Goal: Task Accomplishment & Management: Use online tool/utility

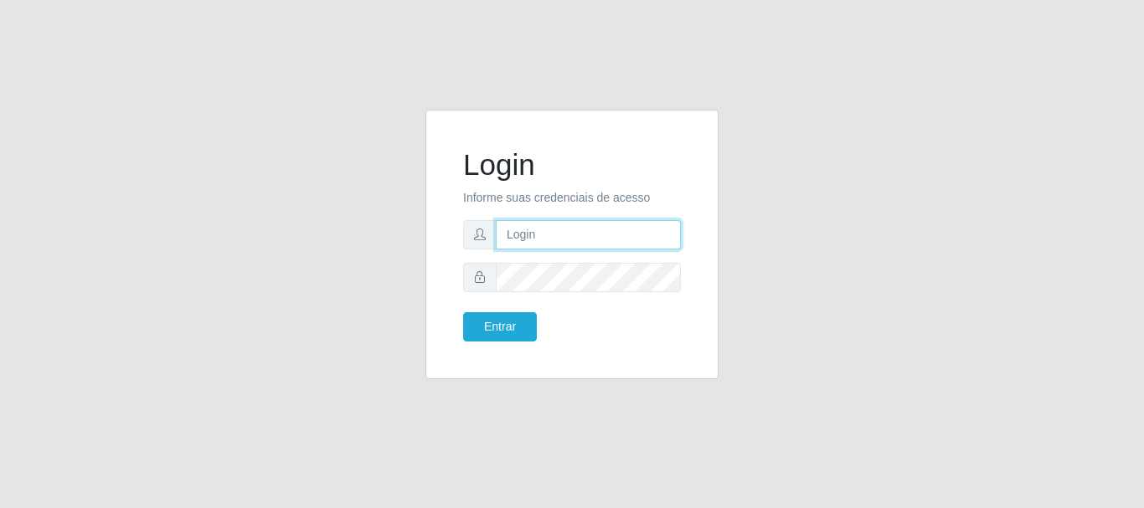
drag, startPoint x: 531, startPoint y: 241, endPoint x: 537, endPoint y: 234, distance: 8.9
click at [533, 238] on input "text" at bounding box center [588, 234] width 185 height 29
type input "ritaiwof@B5"
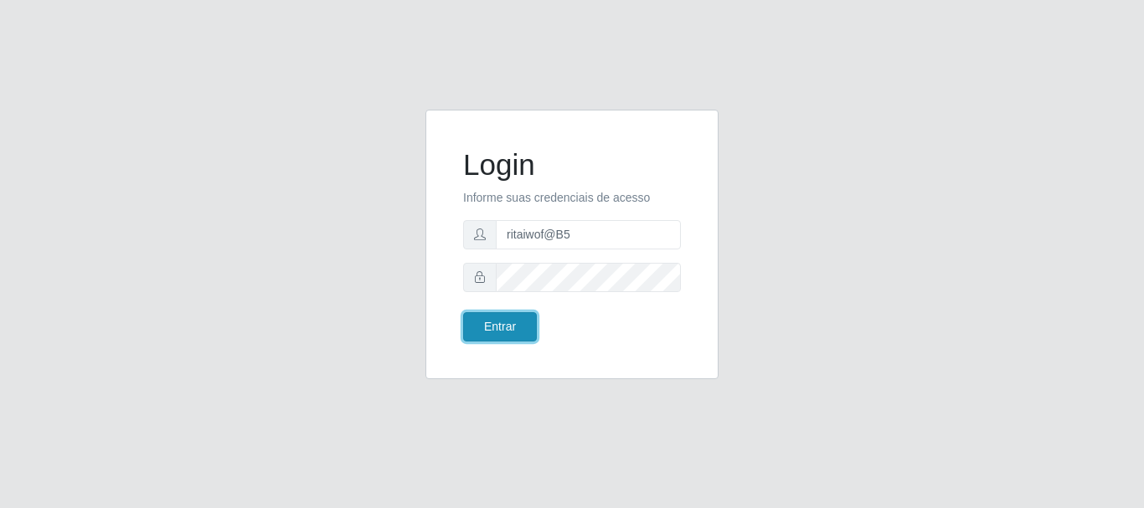
click at [502, 331] on button "Entrar" at bounding box center [500, 326] width 74 height 29
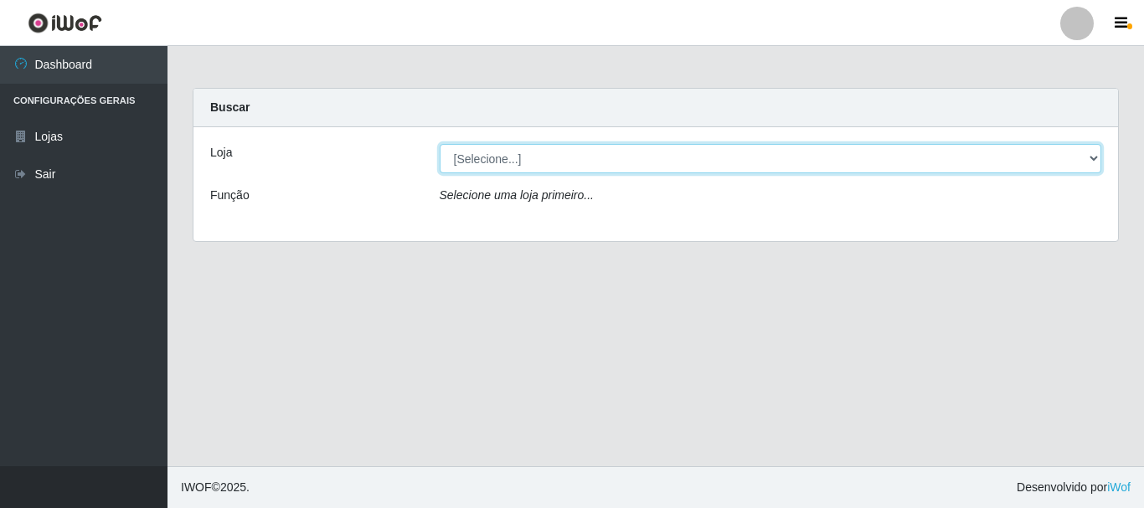
click at [1094, 158] on select "[Selecione...] Bemais Supermercados - B5 Anatólia" at bounding box center [771, 158] width 662 height 29
select select "405"
click at [440, 144] on select "[Selecione...] Bemais Supermercados - B5 Anatólia" at bounding box center [771, 158] width 662 height 29
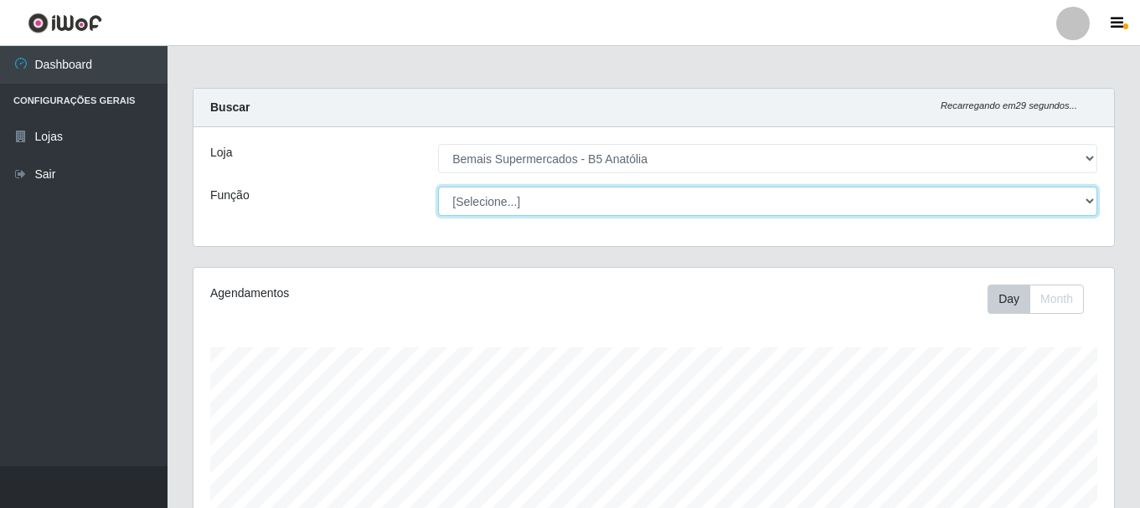
click at [1092, 200] on select "[Selecione...] ASG ASG + ASG ++ Auxiliar de Estacionamento Auxiliar de Estacion…" at bounding box center [767, 201] width 659 height 29
select select "82"
click at [438, 187] on select "[Selecione...] ASG ASG + ASG ++ Auxiliar de Estacionamento Auxiliar de Estacion…" at bounding box center [767, 201] width 659 height 29
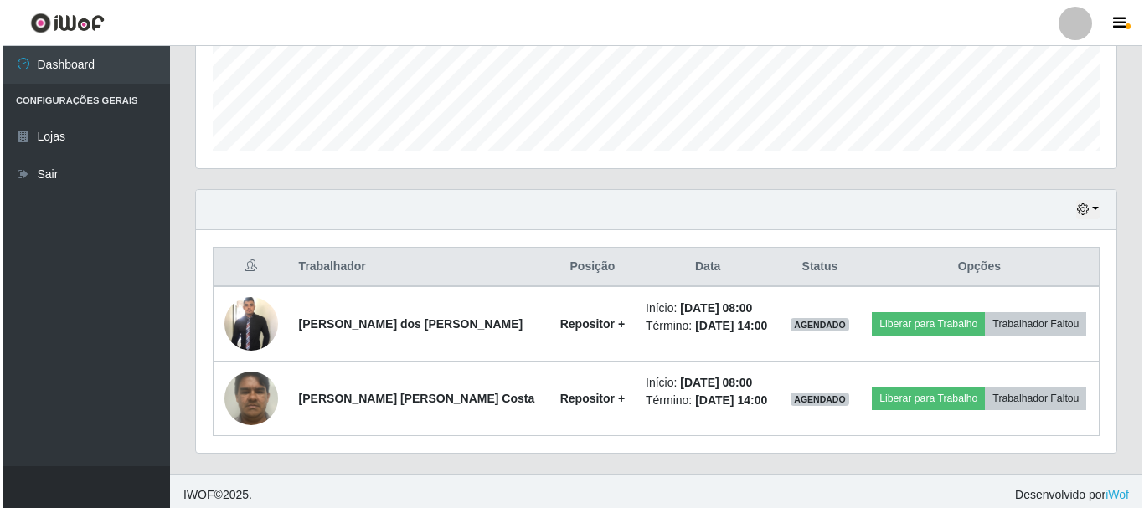
scroll to position [455, 0]
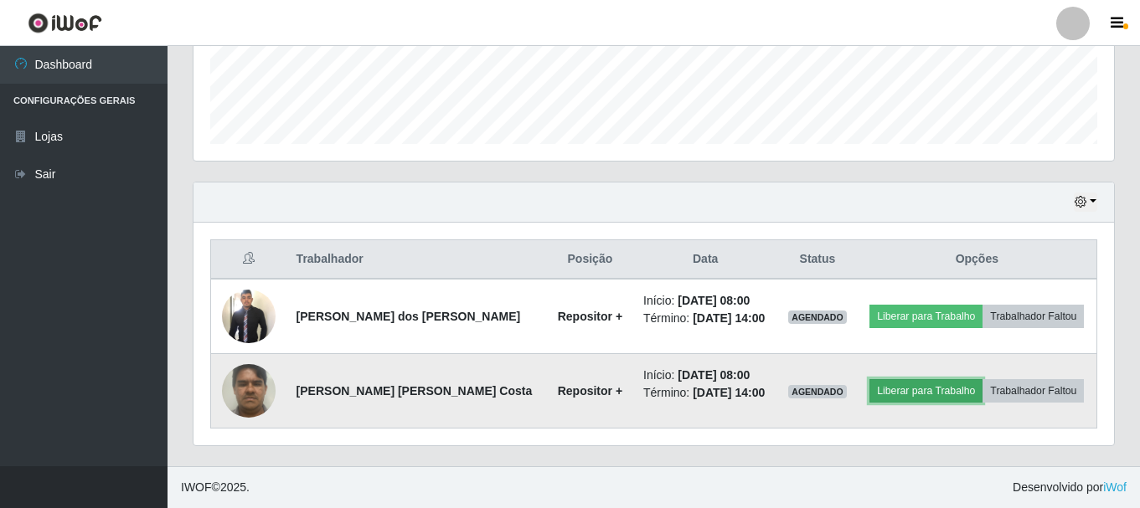
click at [887, 391] on button "Liberar para Trabalho" at bounding box center [925, 390] width 113 height 23
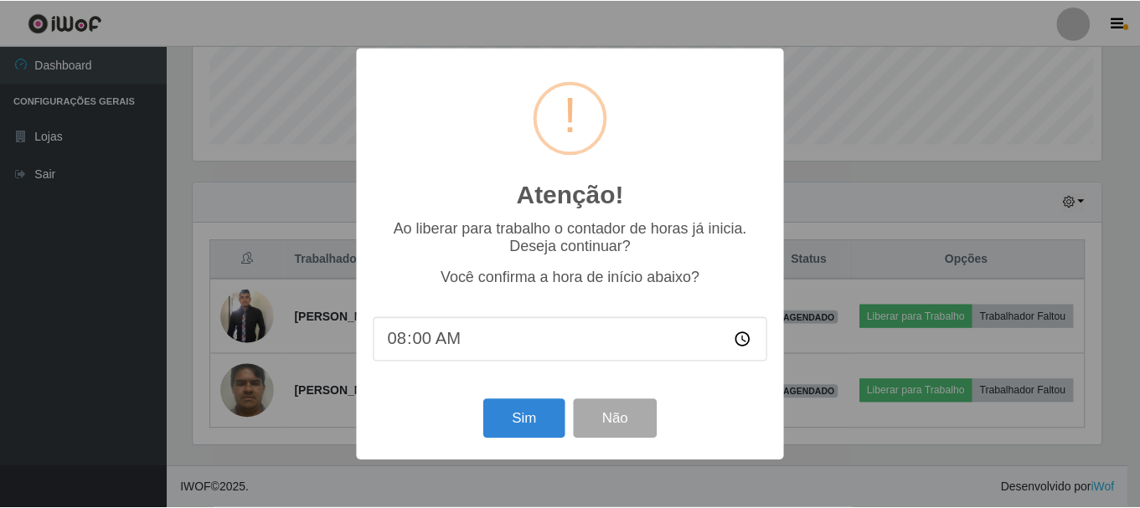
scroll to position [347, 912]
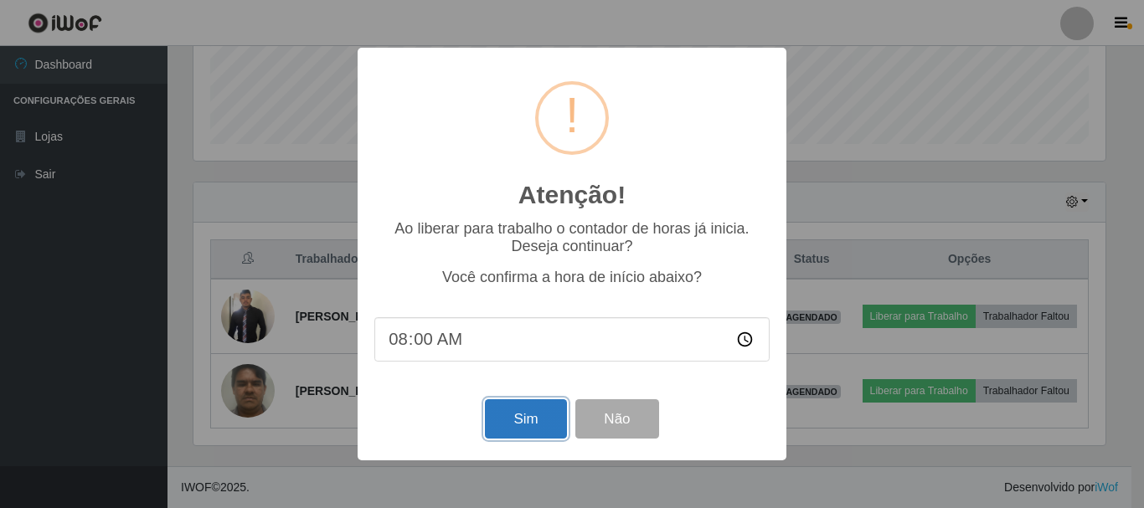
click at [527, 418] on button "Sim" at bounding box center [525, 418] width 81 height 39
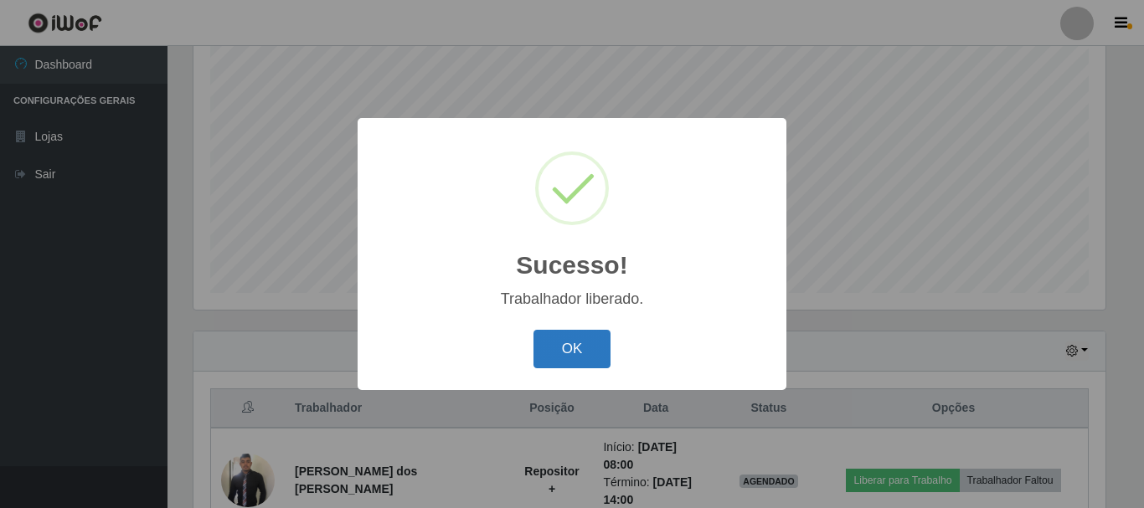
click at [576, 343] on button "OK" at bounding box center [572, 349] width 78 height 39
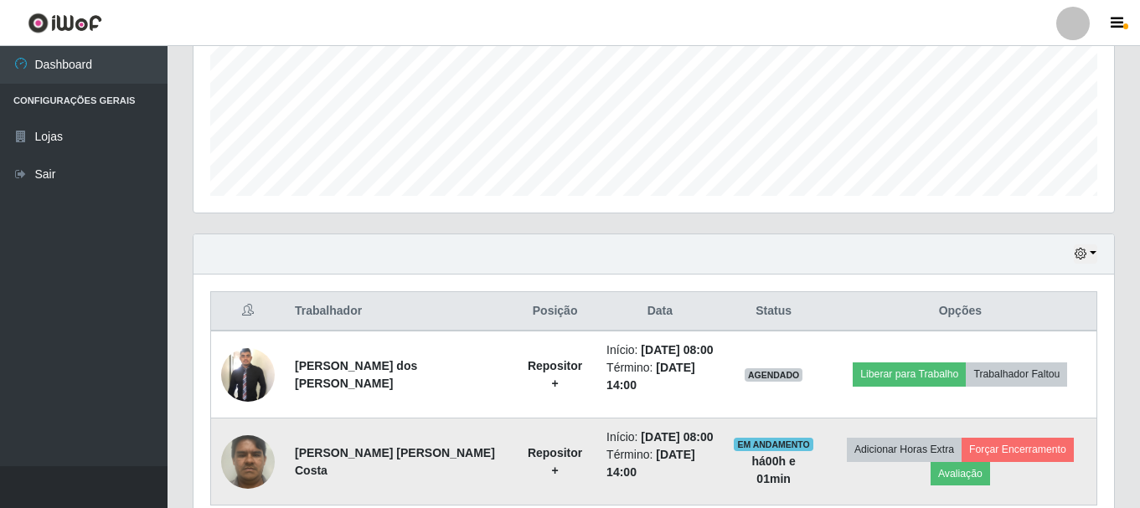
scroll to position [473, 0]
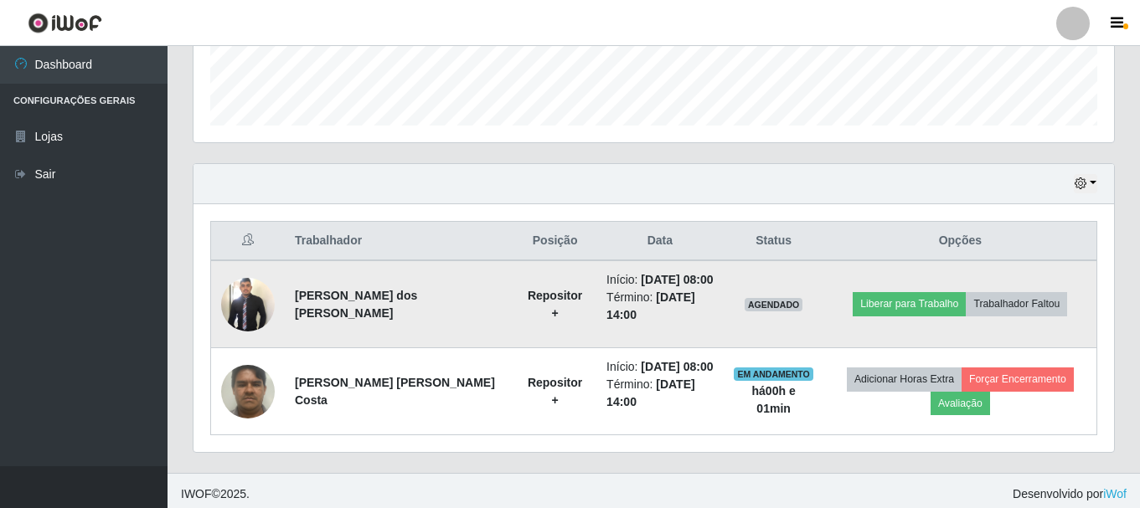
click at [253, 306] on img at bounding box center [248, 304] width 54 height 58
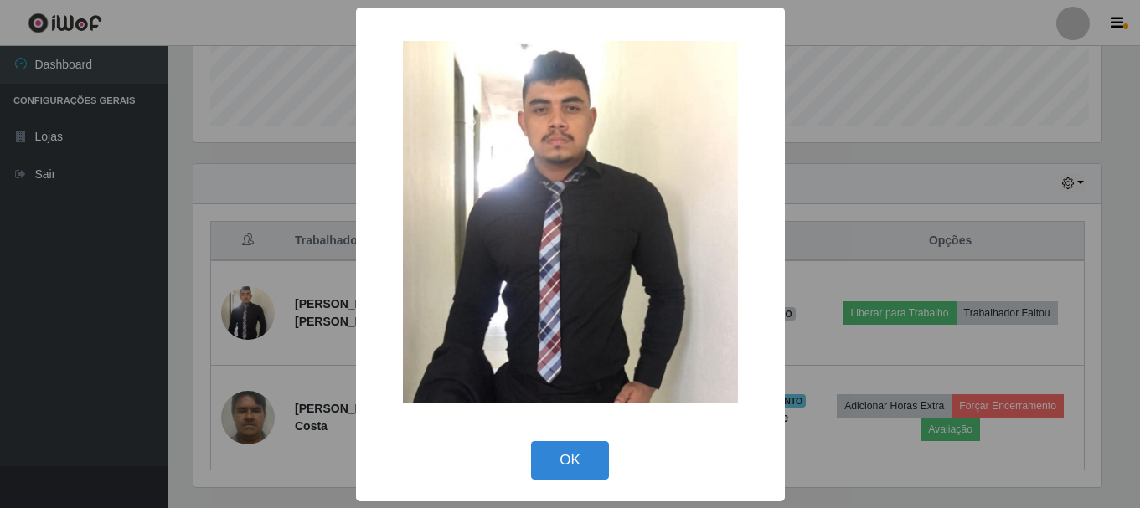
scroll to position [347, 912]
click at [821, 184] on div "× OK Cancel" at bounding box center [572, 254] width 1144 height 508
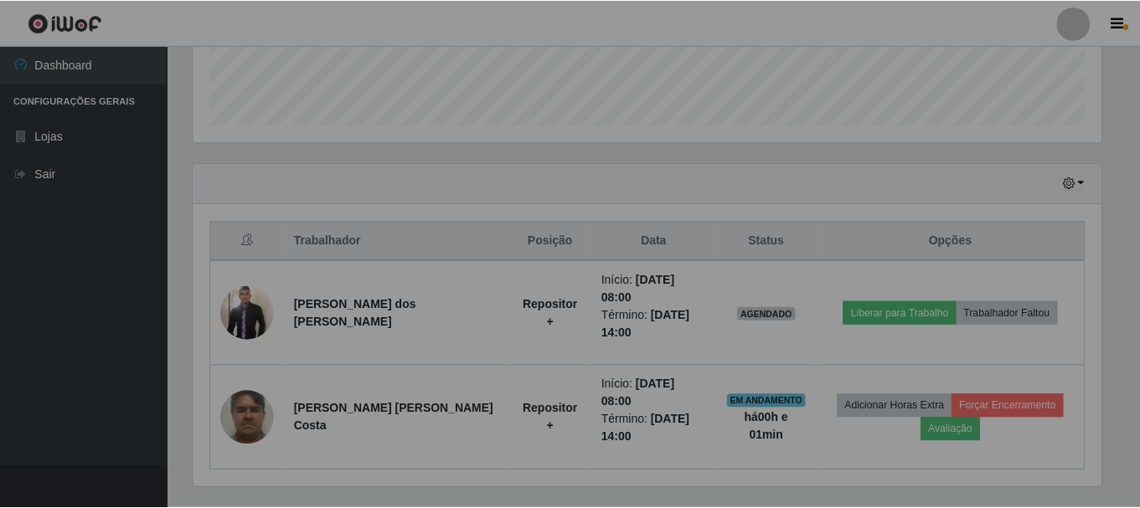
scroll to position [347, 920]
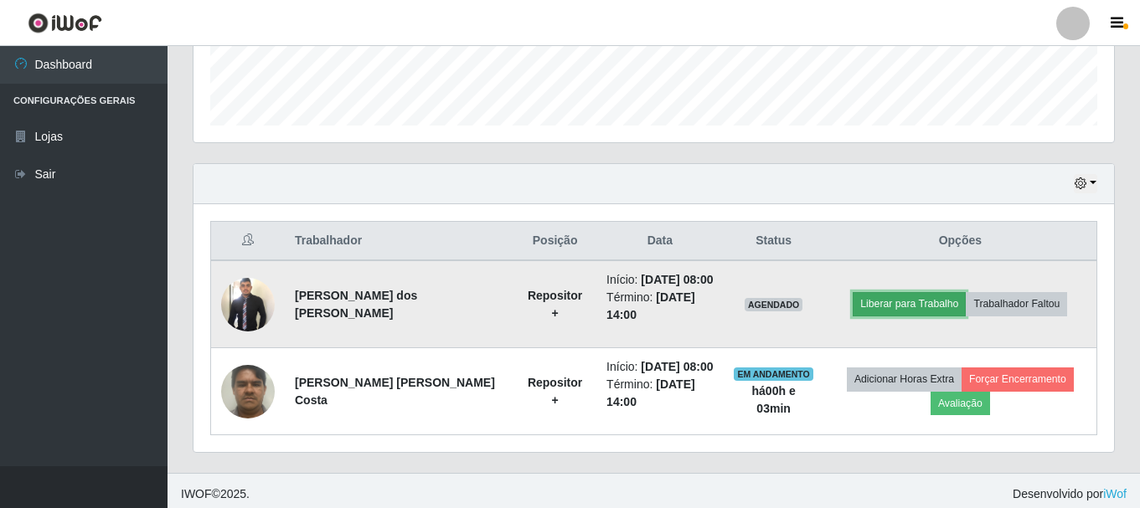
click at [909, 305] on button "Liberar para Trabalho" at bounding box center [908, 303] width 113 height 23
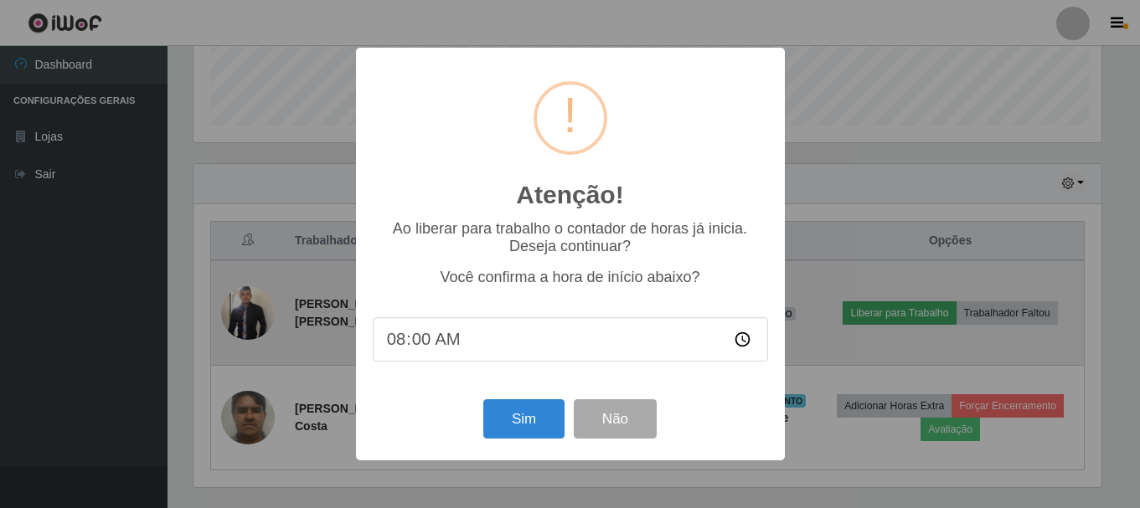
scroll to position [347, 912]
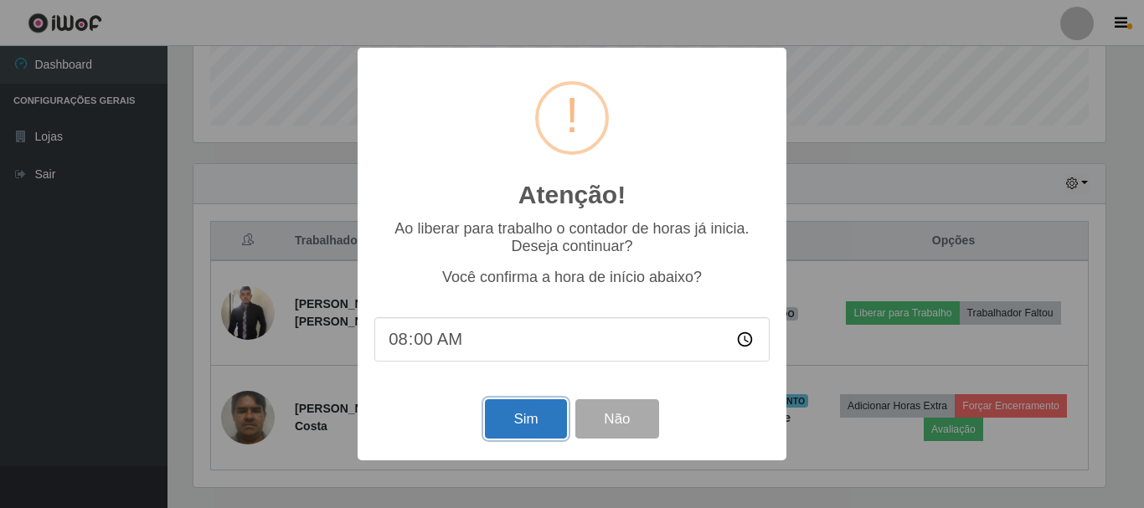
click at [537, 427] on button "Sim" at bounding box center [525, 418] width 81 height 39
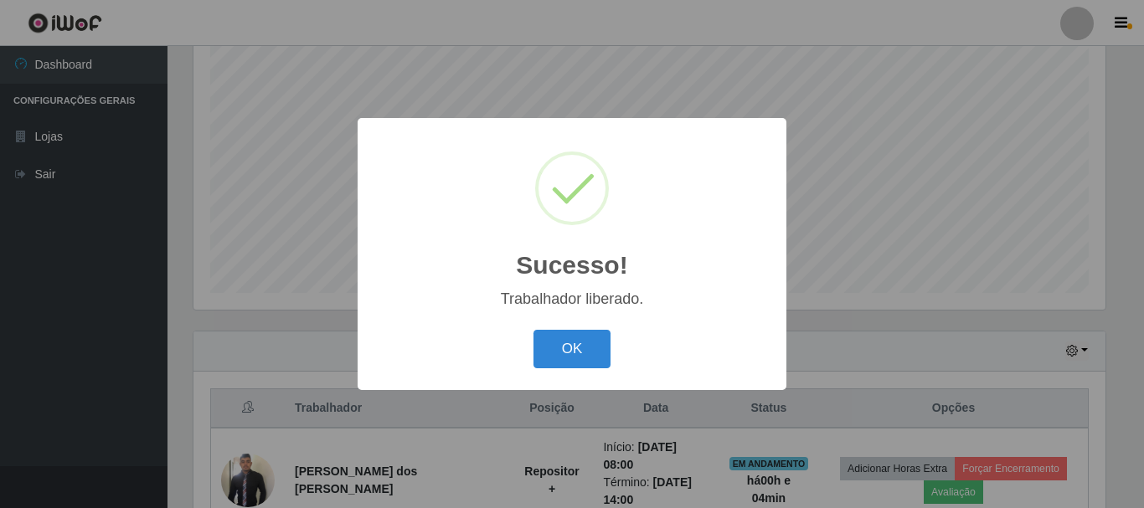
click at [562, 355] on button "OK" at bounding box center [572, 349] width 78 height 39
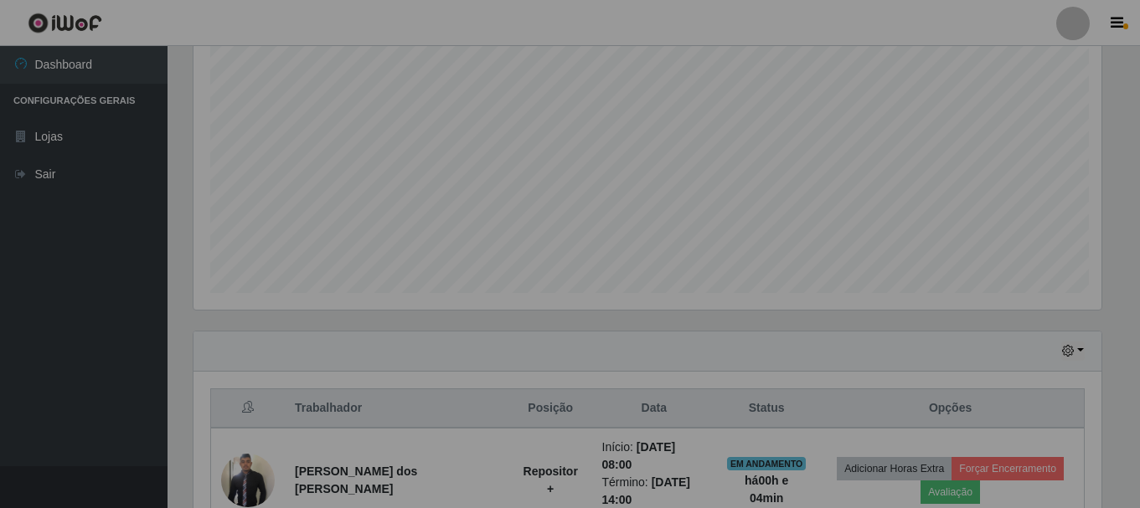
scroll to position [347, 920]
